Goal: Task Accomplishment & Management: Manage account settings

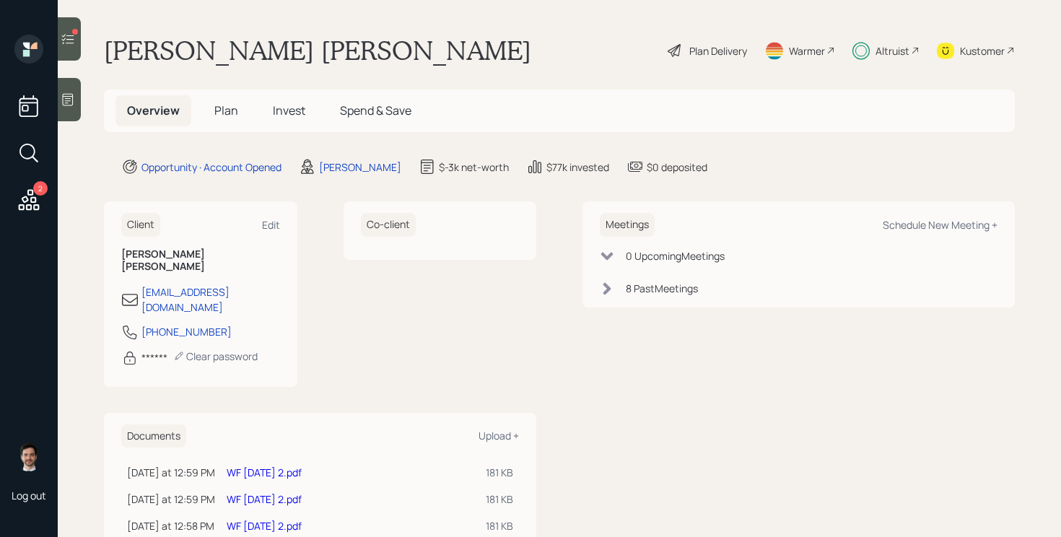
click at [69, 47] on div at bounding box center [69, 38] width 23 height 43
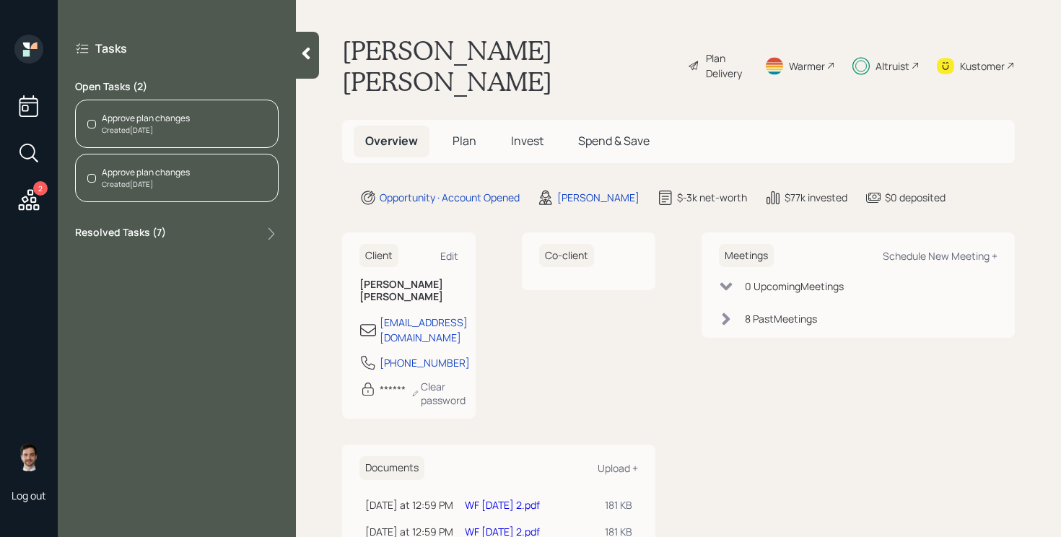
click at [302, 52] on icon at bounding box center [306, 53] width 14 height 14
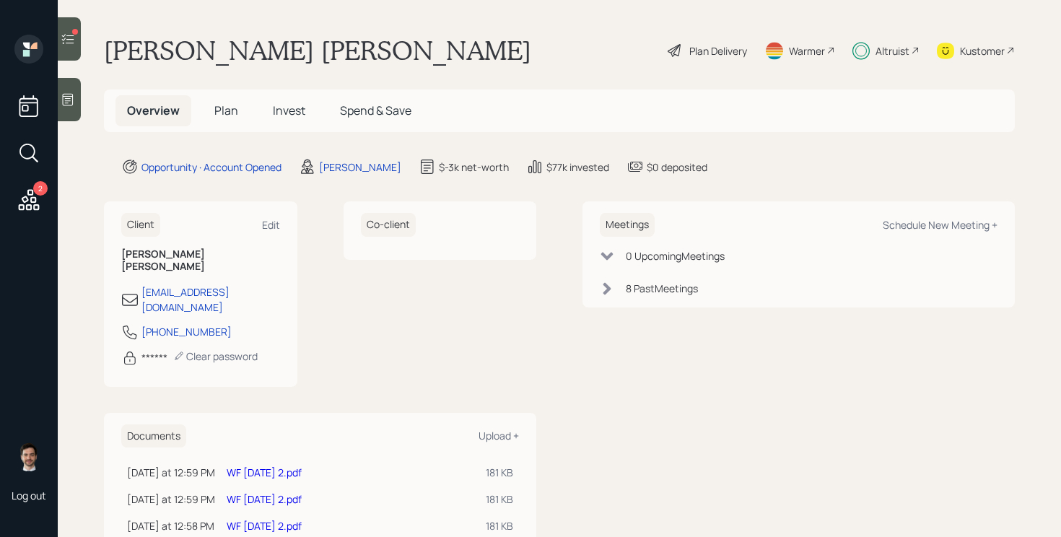
click at [75, 46] on div at bounding box center [69, 38] width 23 height 43
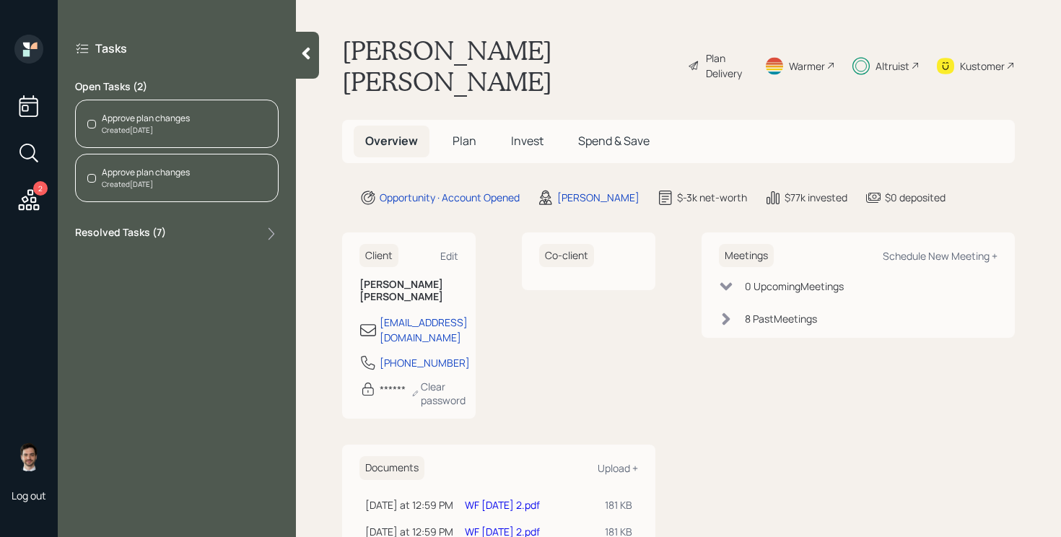
click at [196, 183] on div "Approve plan changes Created Today" at bounding box center [177, 178] width 204 height 48
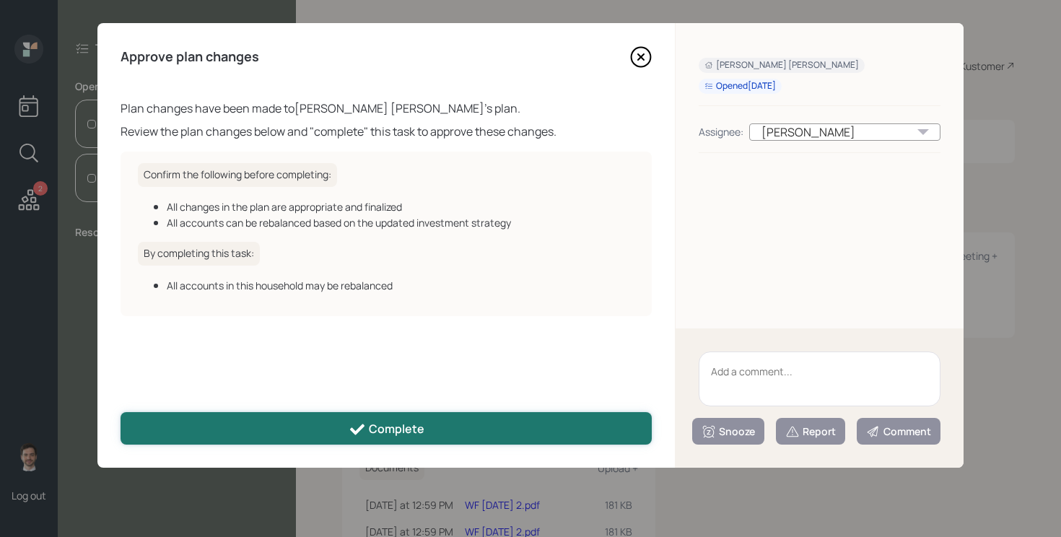
click at [387, 433] on div "Complete" at bounding box center [387, 429] width 76 height 17
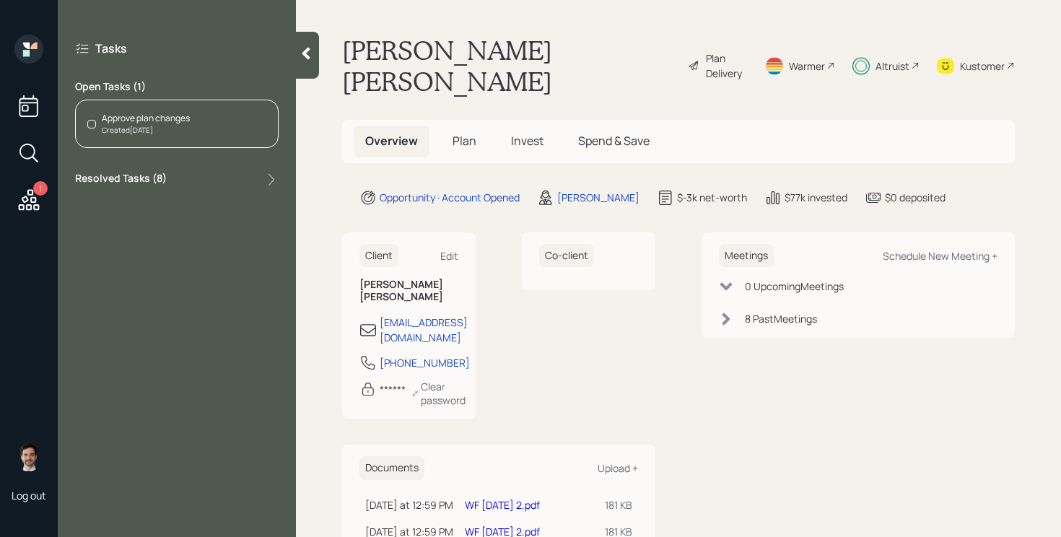
click at [128, 127] on div "Created Today" at bounding box center [146, 130] width 88 height 11
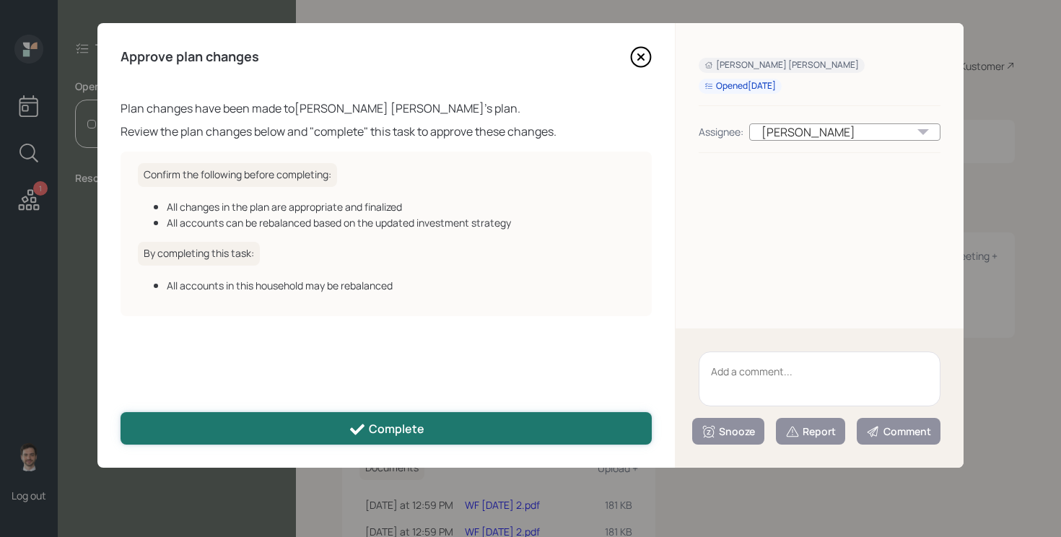
click at [318, 435] on button "Complete" at bounding box center [386, 428] width 531 height 32
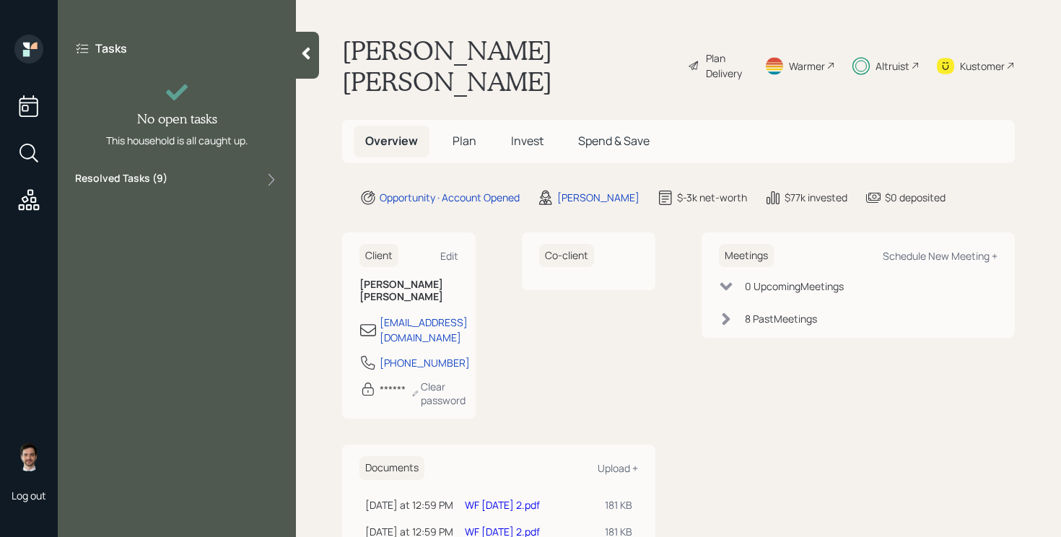
click at [487, 498] on link "WF [DATE] 2.pdf" at bounding box center [502, 505] width 75 height 14
